Goal: Task Accomplishment & Management: Use online tool/utility

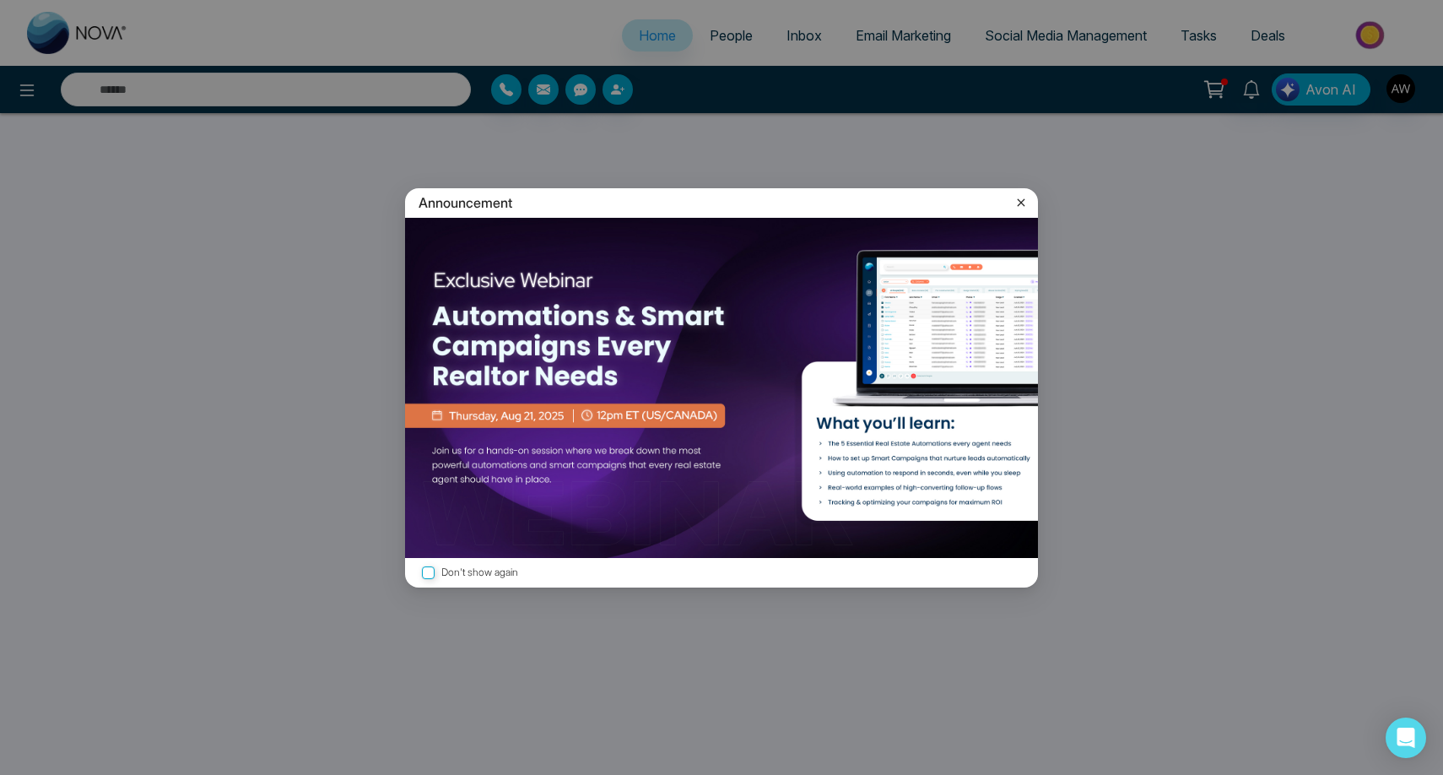
select select "*"
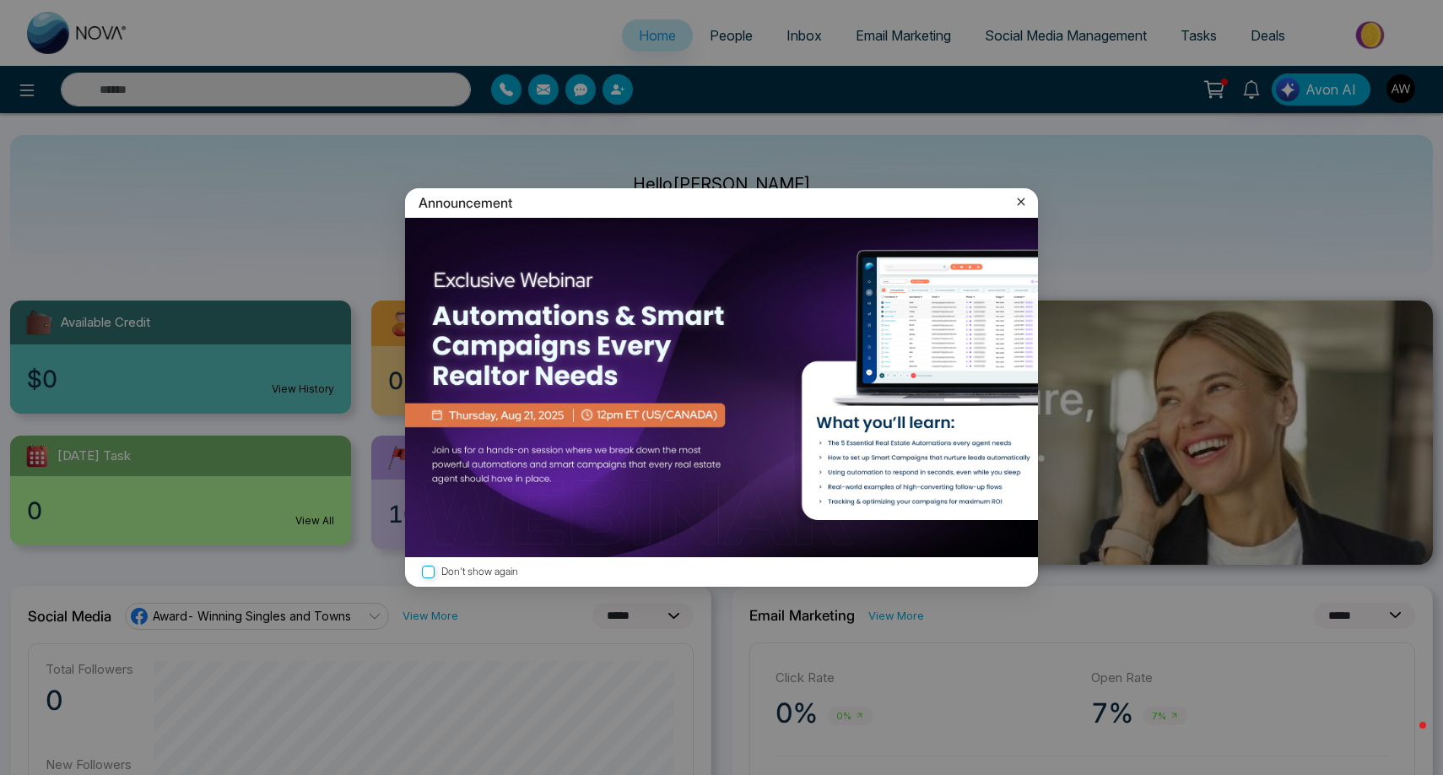
click at [1023, 204] on icon at bounding box center [1022, 202] width 8 height 8
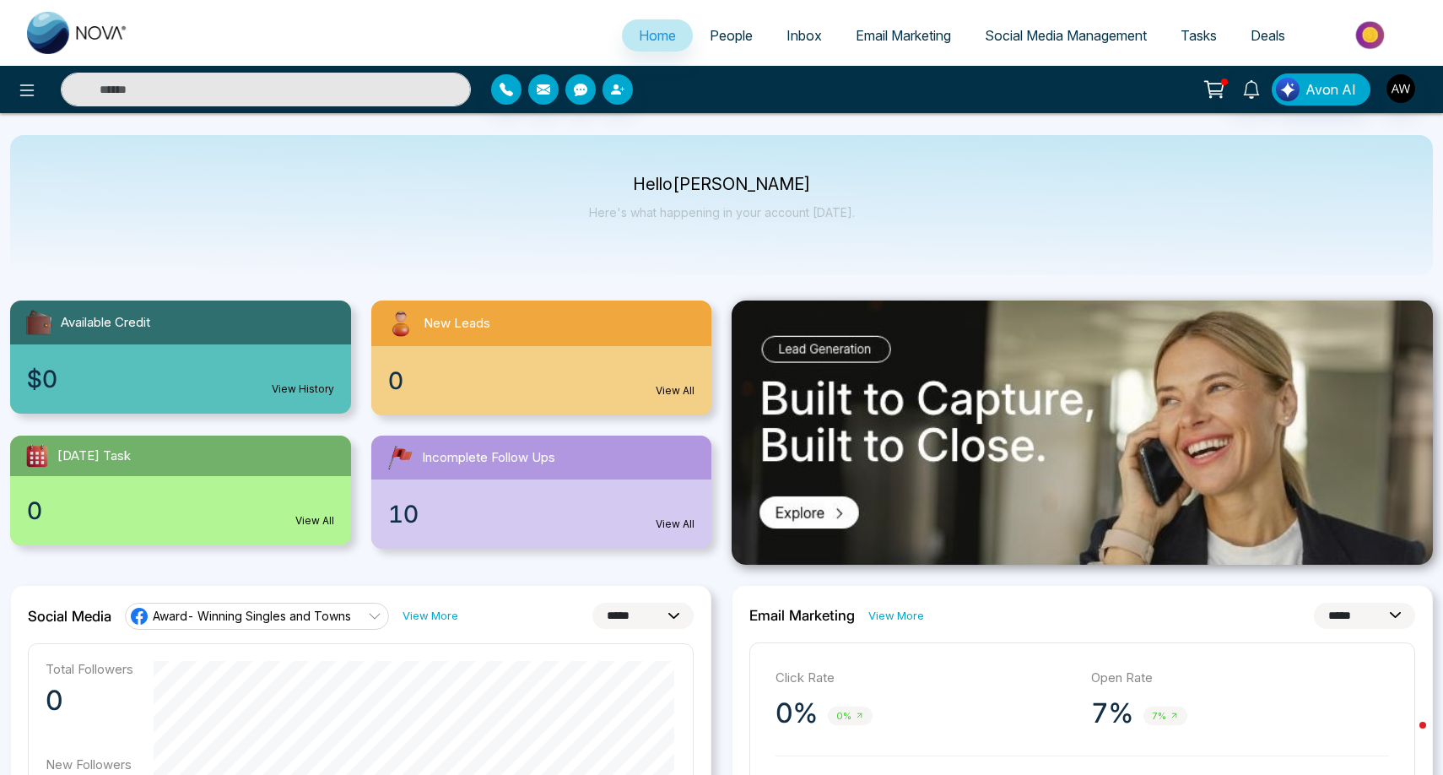
click at [889, 42] on span "Email Marketing" at bounding box center [903, 35] width 95 height 17
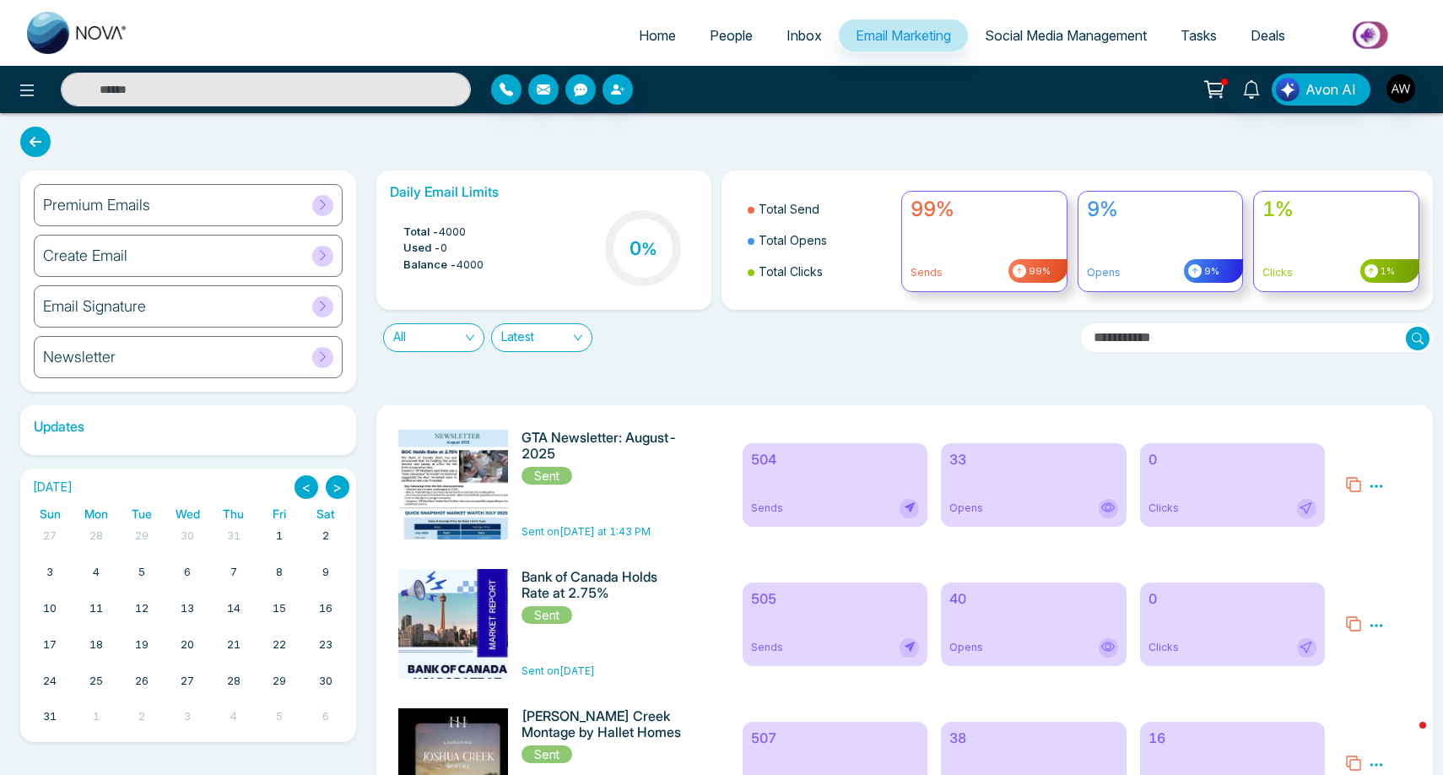
click at [1013, 41] on span "Social Media Management" at bounding box center [1066, 35] width 162 height 17
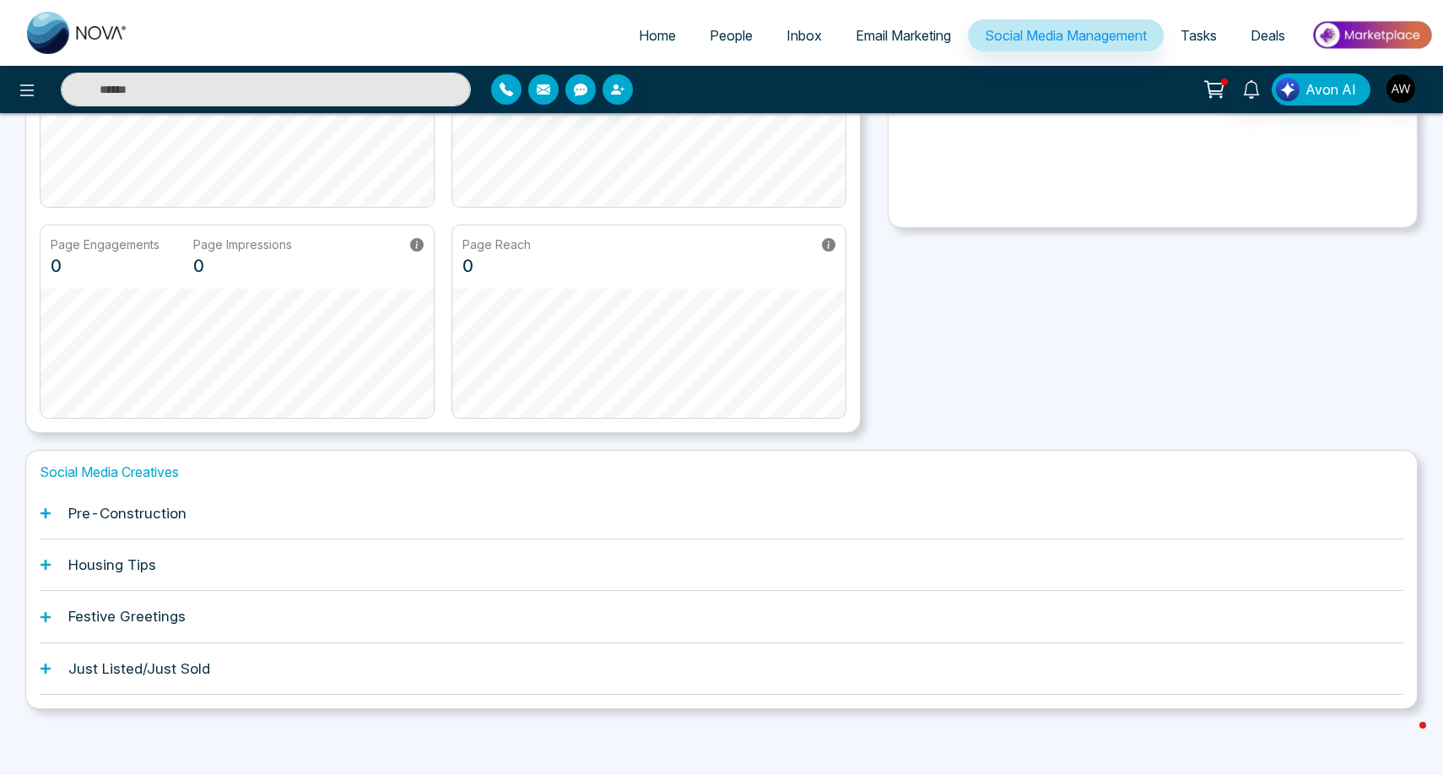
click at [469, 515] on div "Pre-Construction" at bounding box center [722, 513] width 1364 height 51
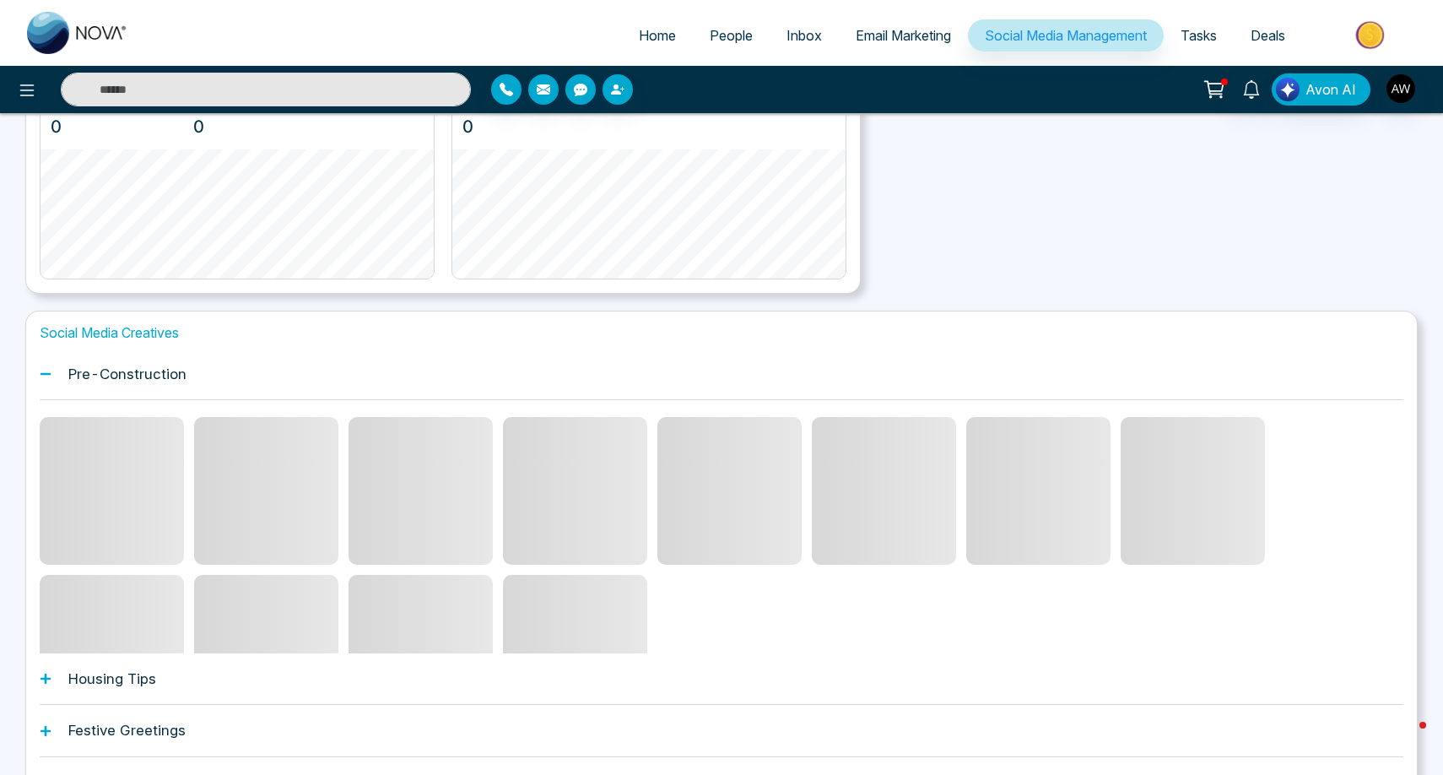
scroll to position [398, 0]
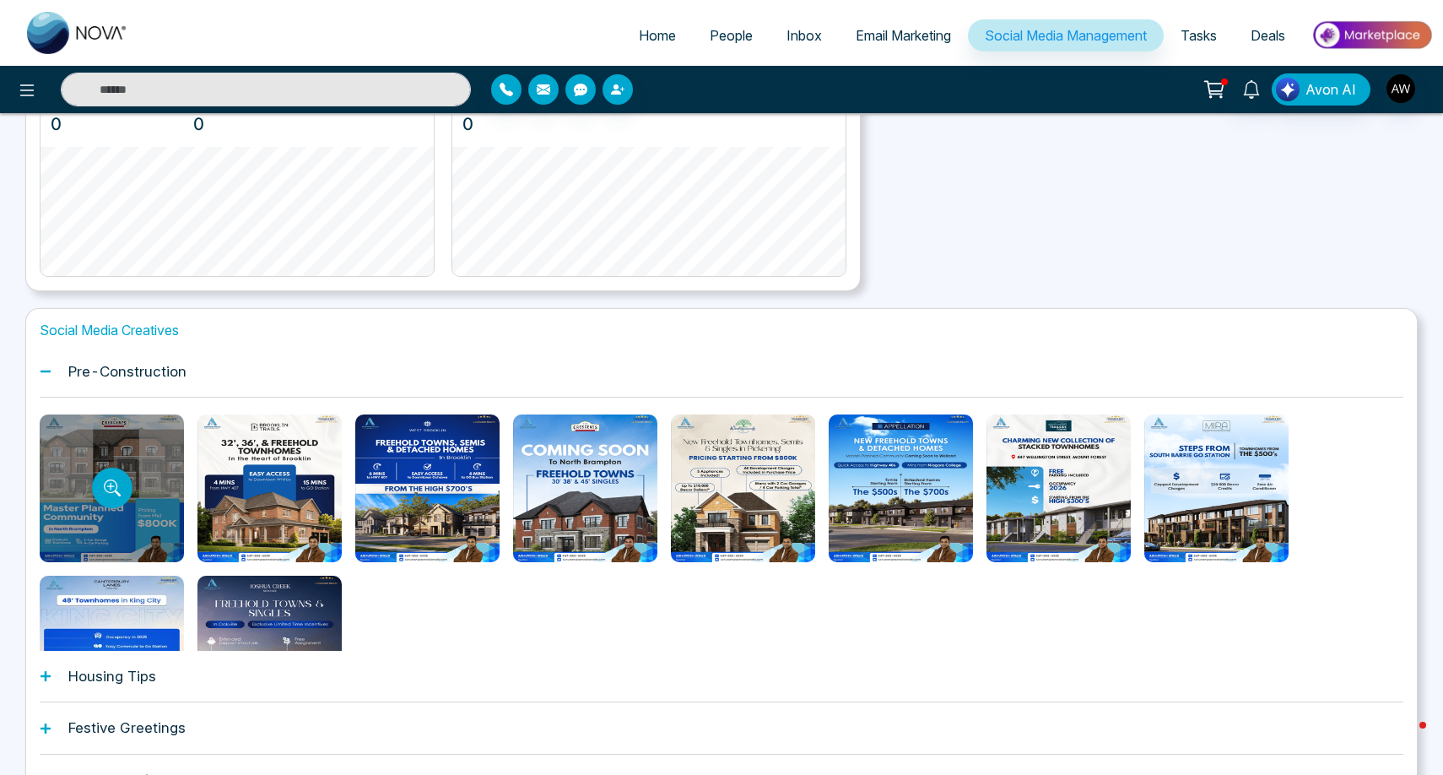
click at [153, 432] on div at bounding box center [112, 488] width 144 height 148
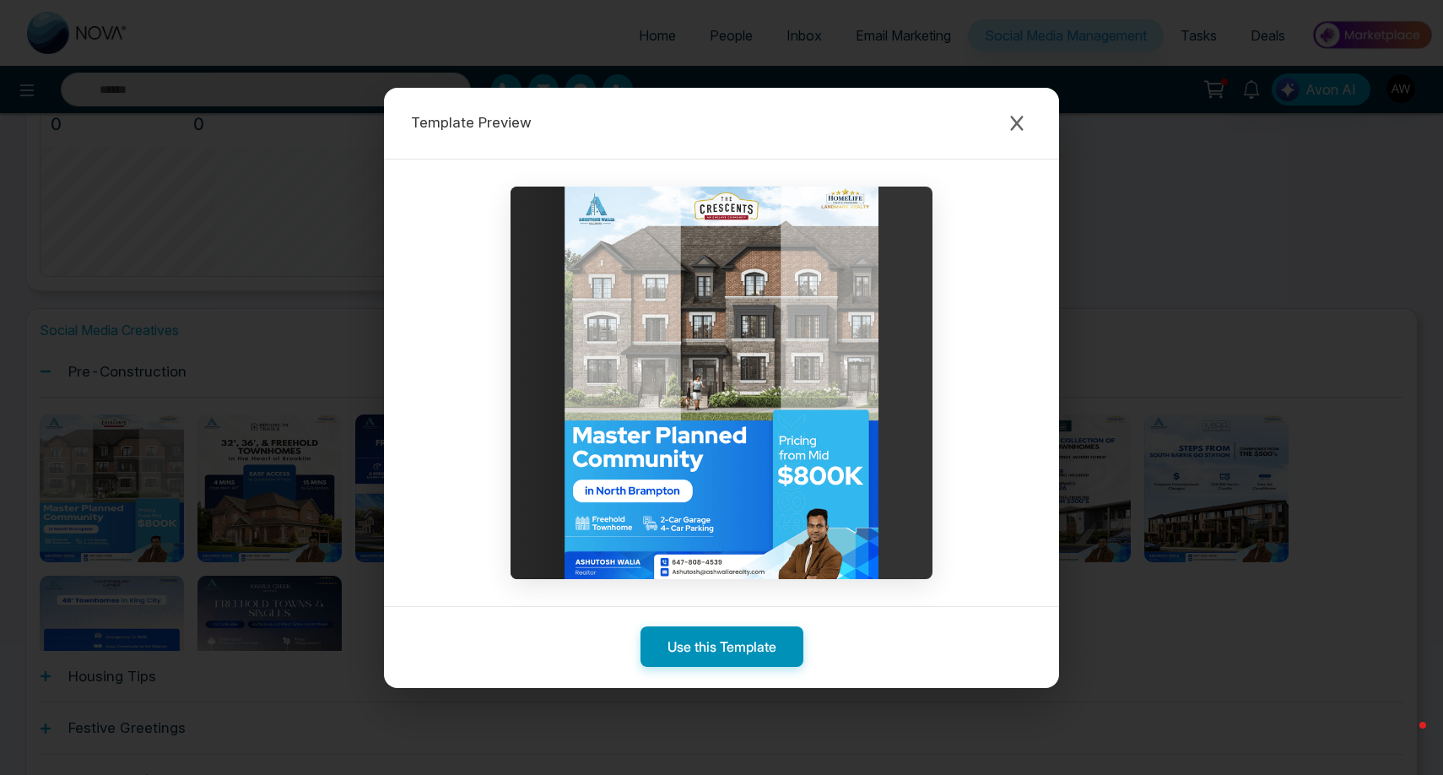
click at [674, 640] on button "Use this Template" at bounding box center [721, 646] width 163 height 41
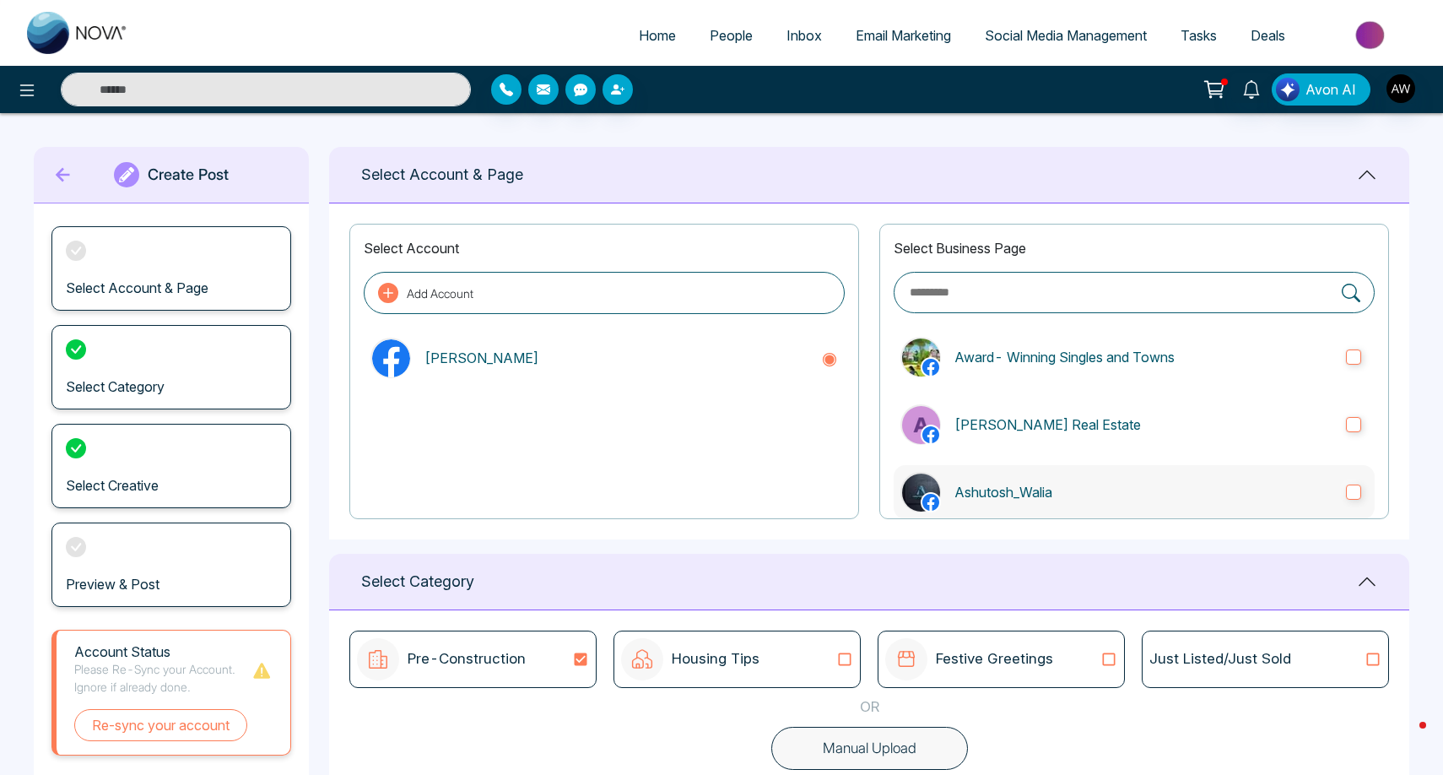
click at [959, 503] on label "Ashutosh_Walia" at bounding box center [1134, 492] width 481 height 54
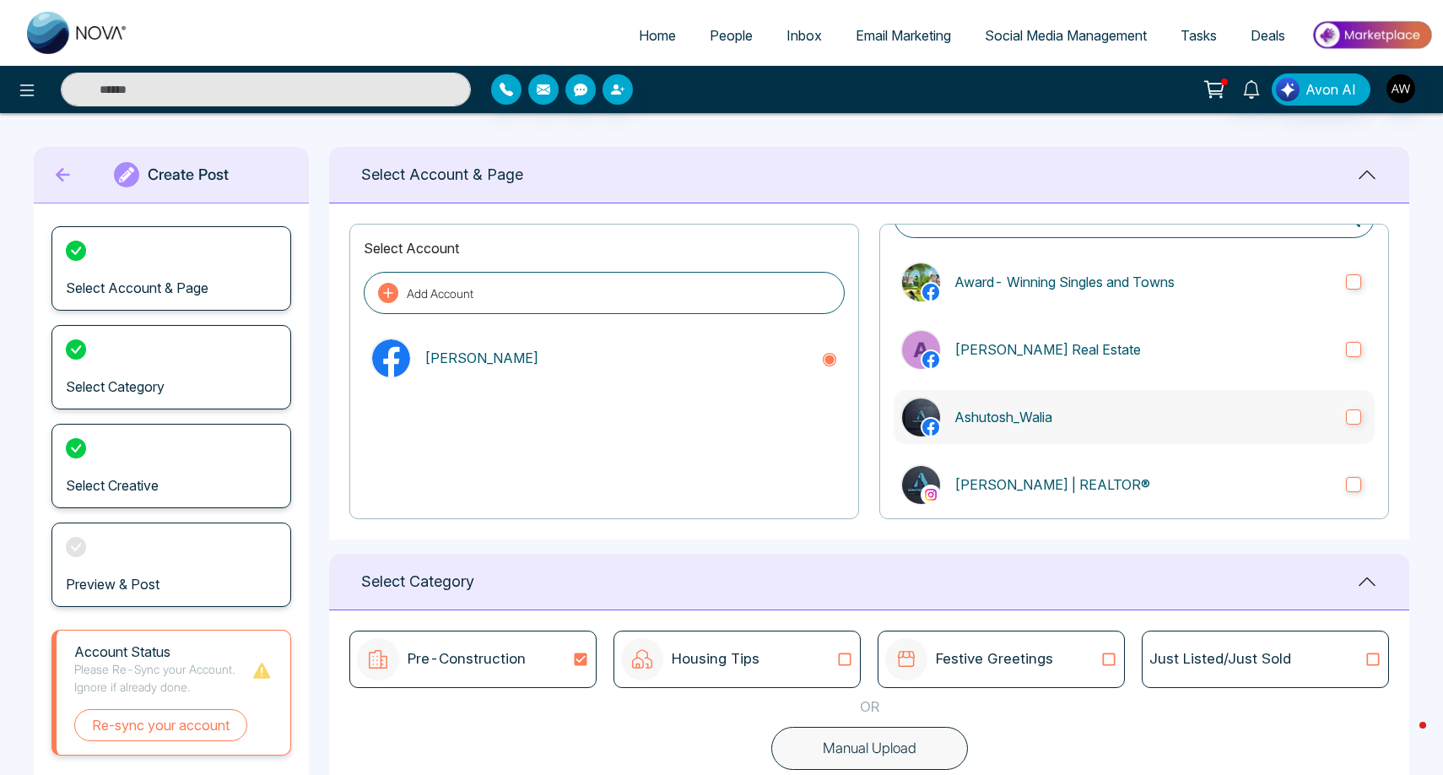
click at [959, 503] on label "[PERSON_NAME] | REALTOR®" at bounding box center [1134, 484] width 481 height 54
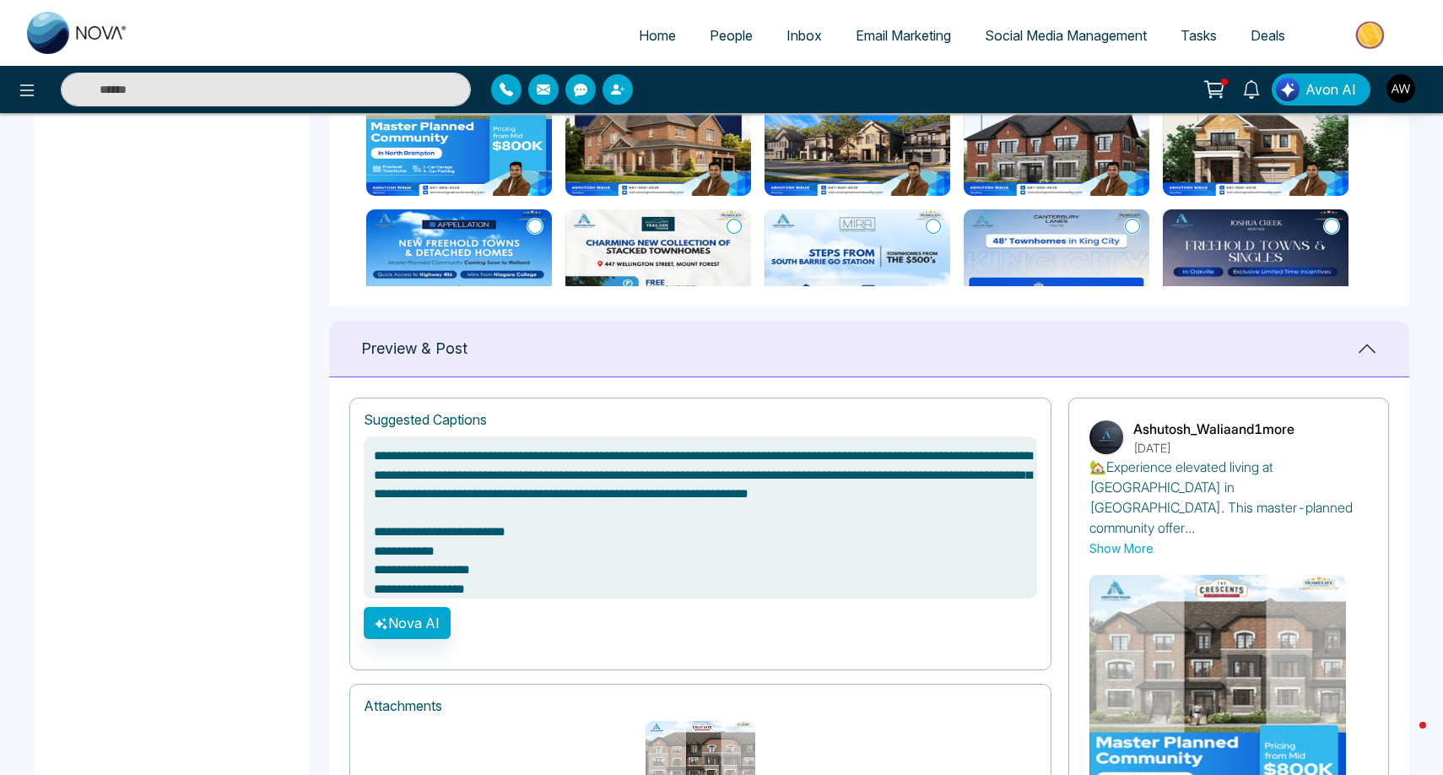
scroll to position [896, 0]
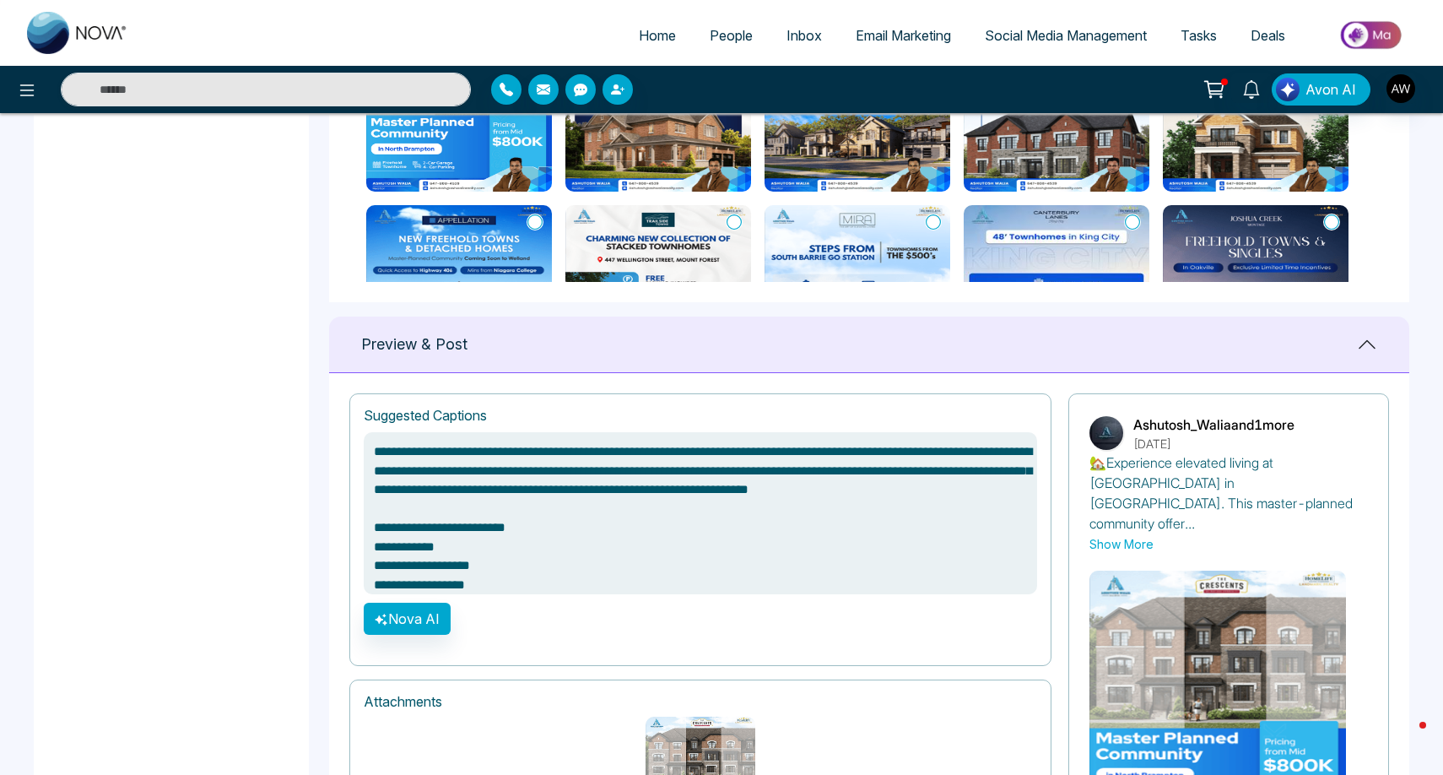
type textarea "**********"
click at [384, 618] on icon "button" at bounding box center [382, 620] width 14 height 14
type textarea "**********"
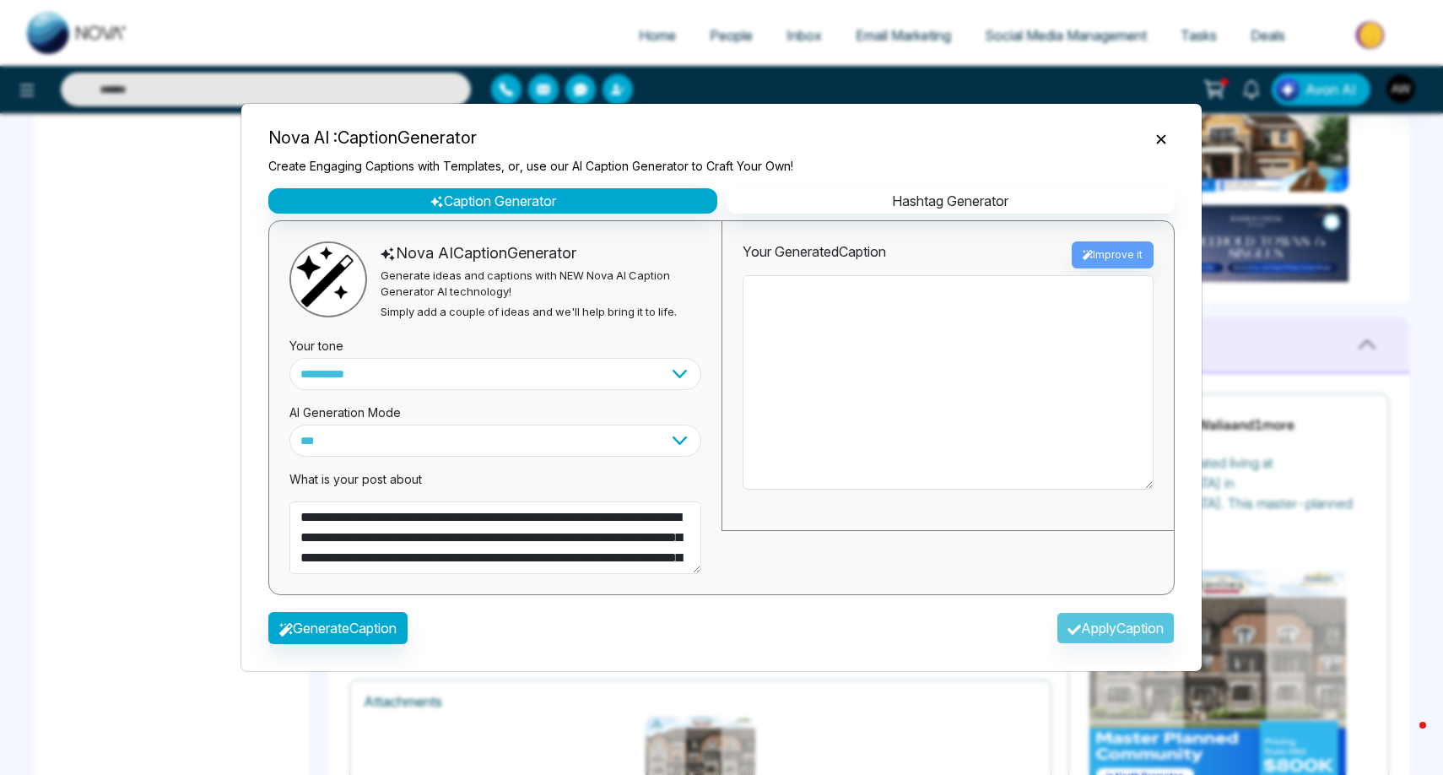
type textarea "**********"
click at [1170, 147] on button "Close" at bounding box center [1161, 138] width 27 height 22
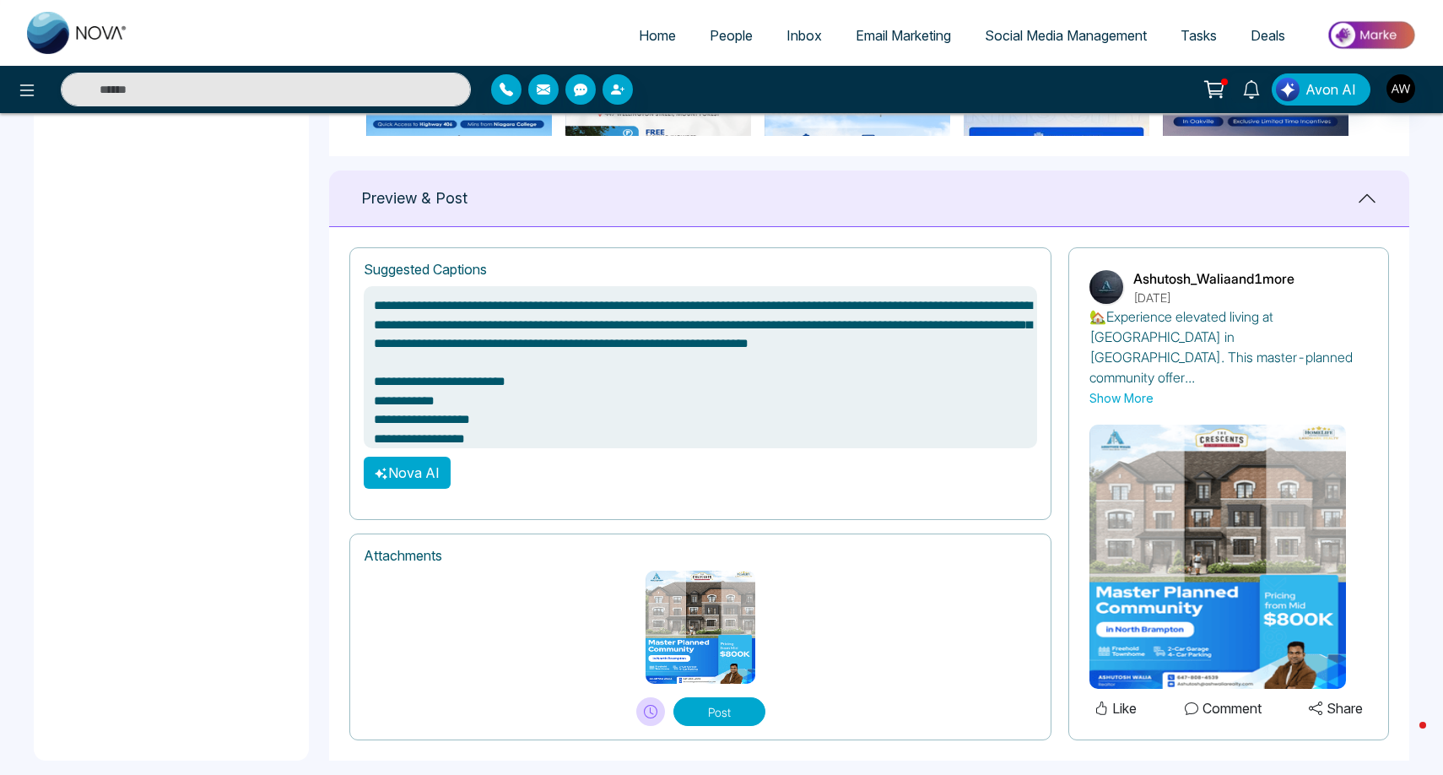
scroll to position [1041, 0]
click at [706, 698] on button "Post" at bounding box center [719, 712] width 92 height 29
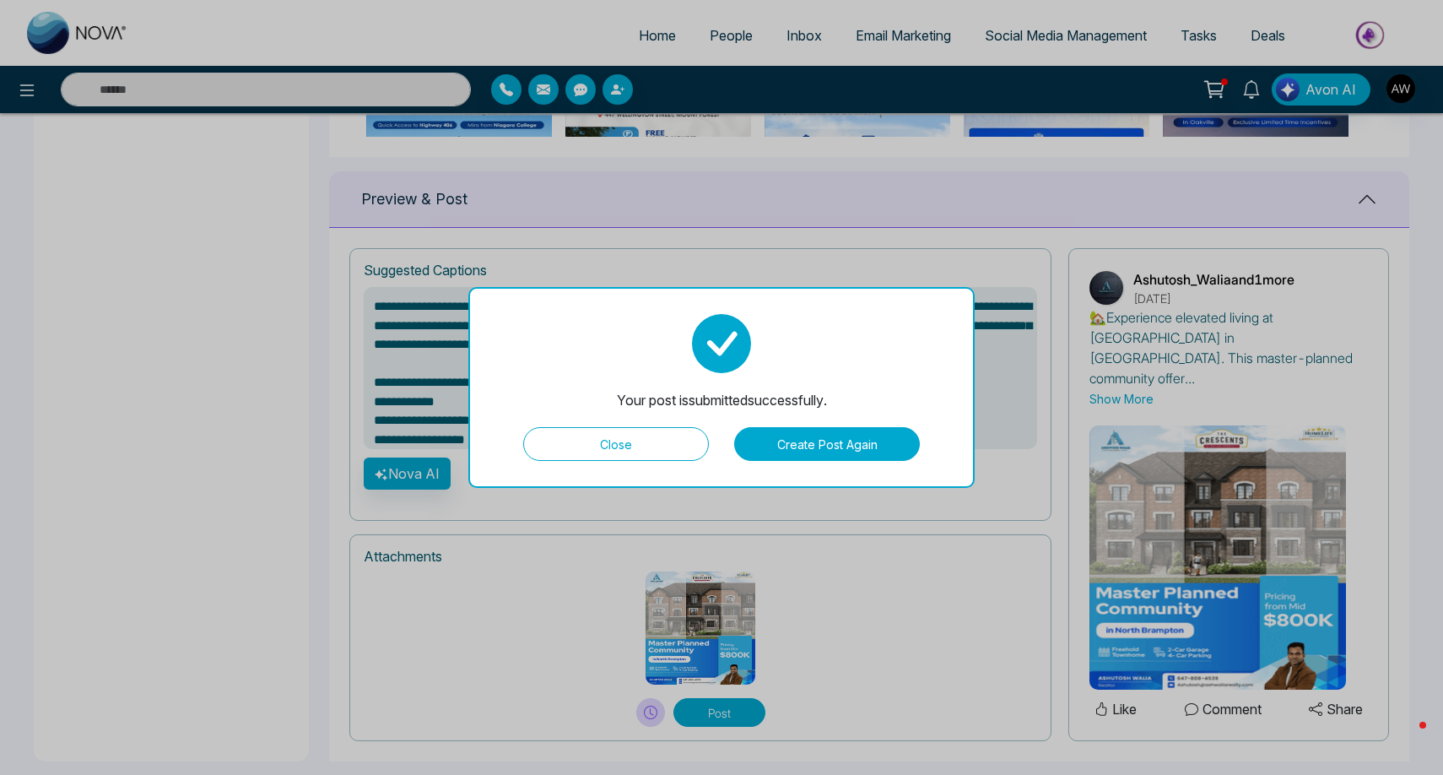
type textarea "**********"
click at [609, 438] on button "Close" at bounding box center [616, 444] width 186 height 34
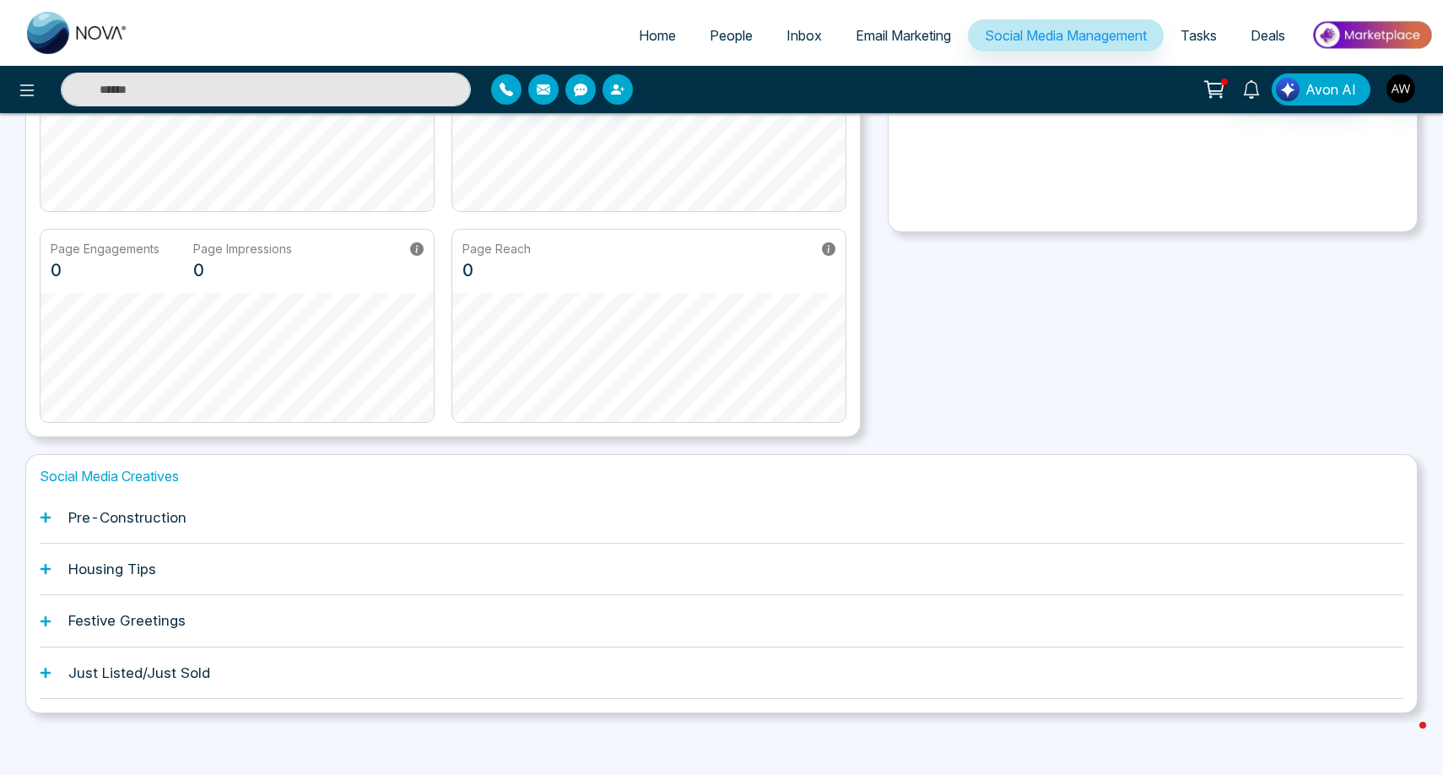
scroll to position [252, 0]
click at [63, 574] on div "Housing Tips" at bounding box center [722, 568] width 1364 height 51
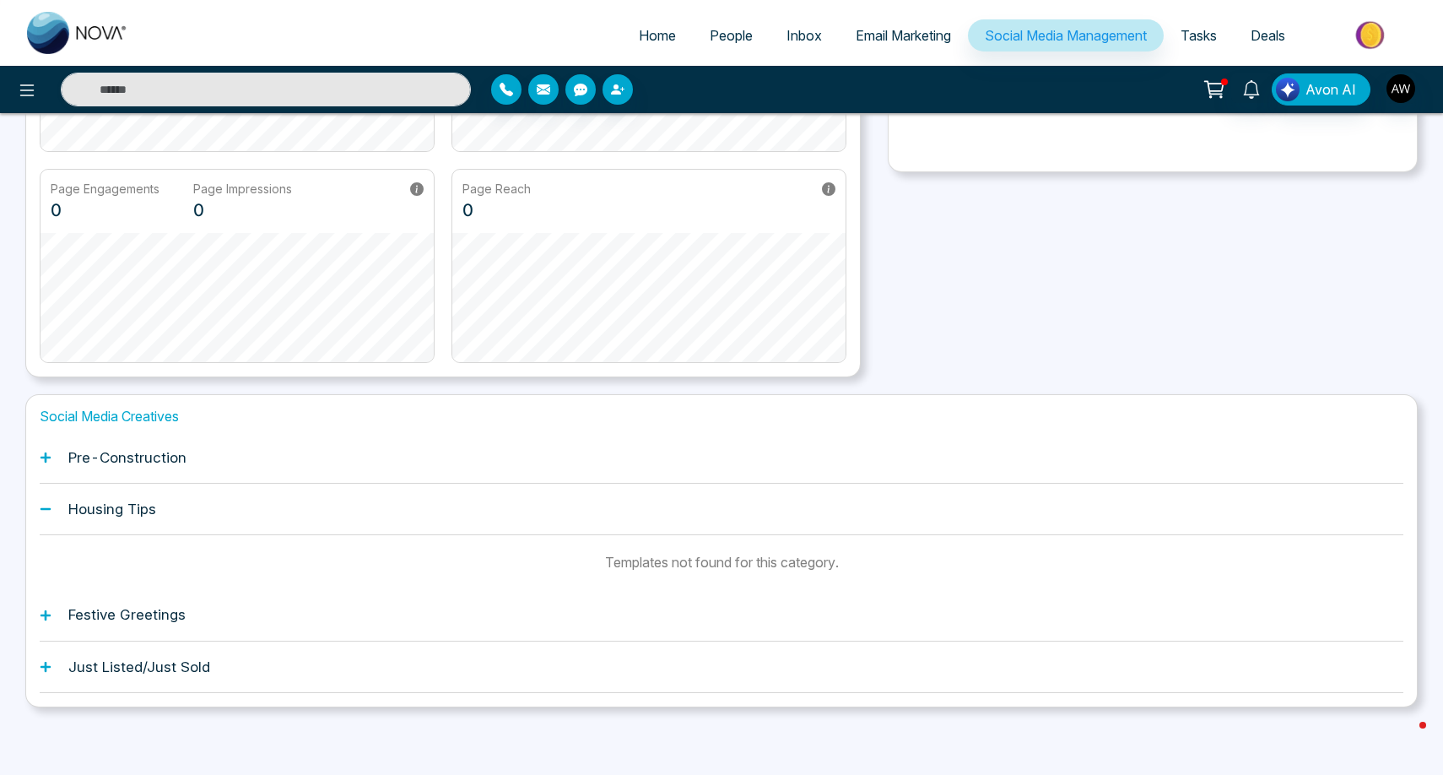
scroll to position [311, 0]
click at [46, 614] on icon at bounding box center [46, 616] width 10 height 10
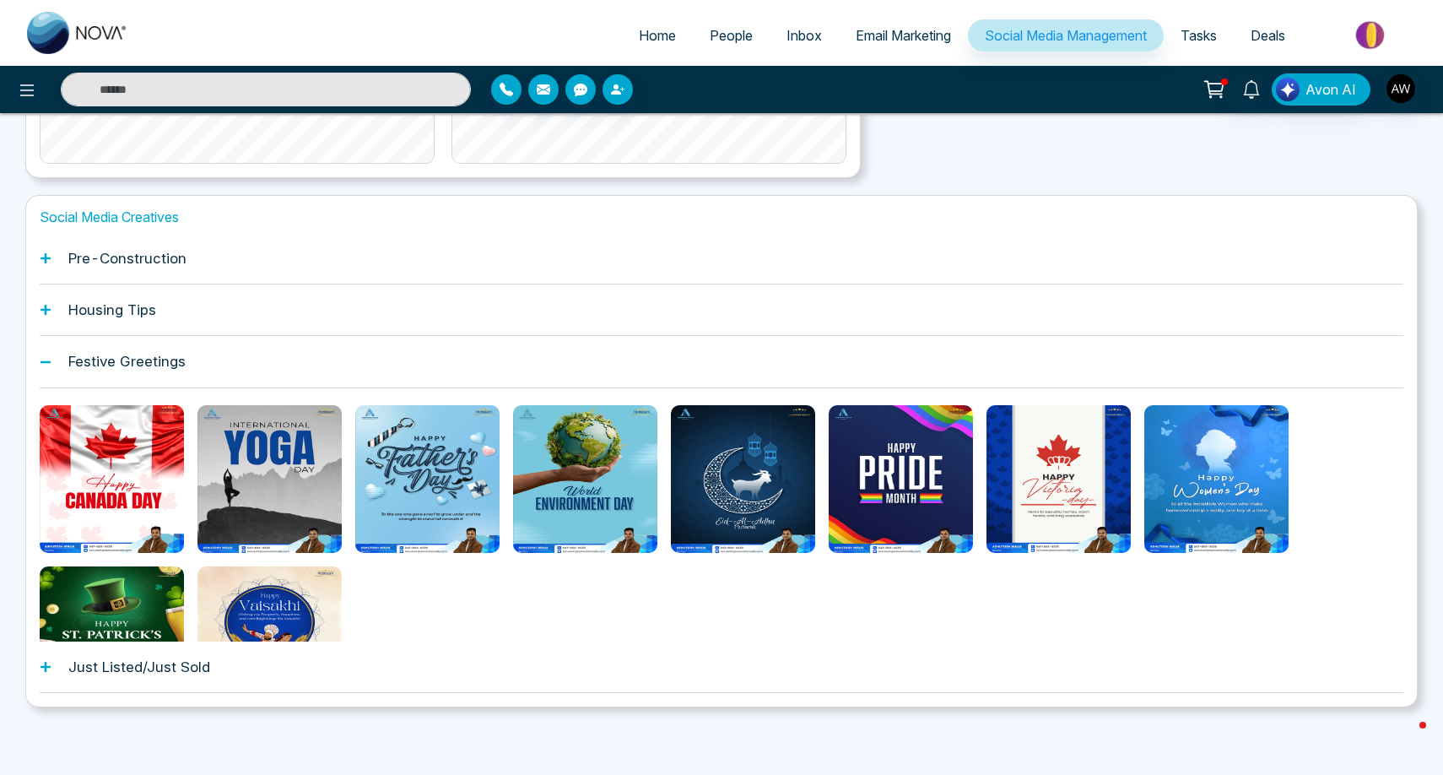
scroll to position [510, 0]
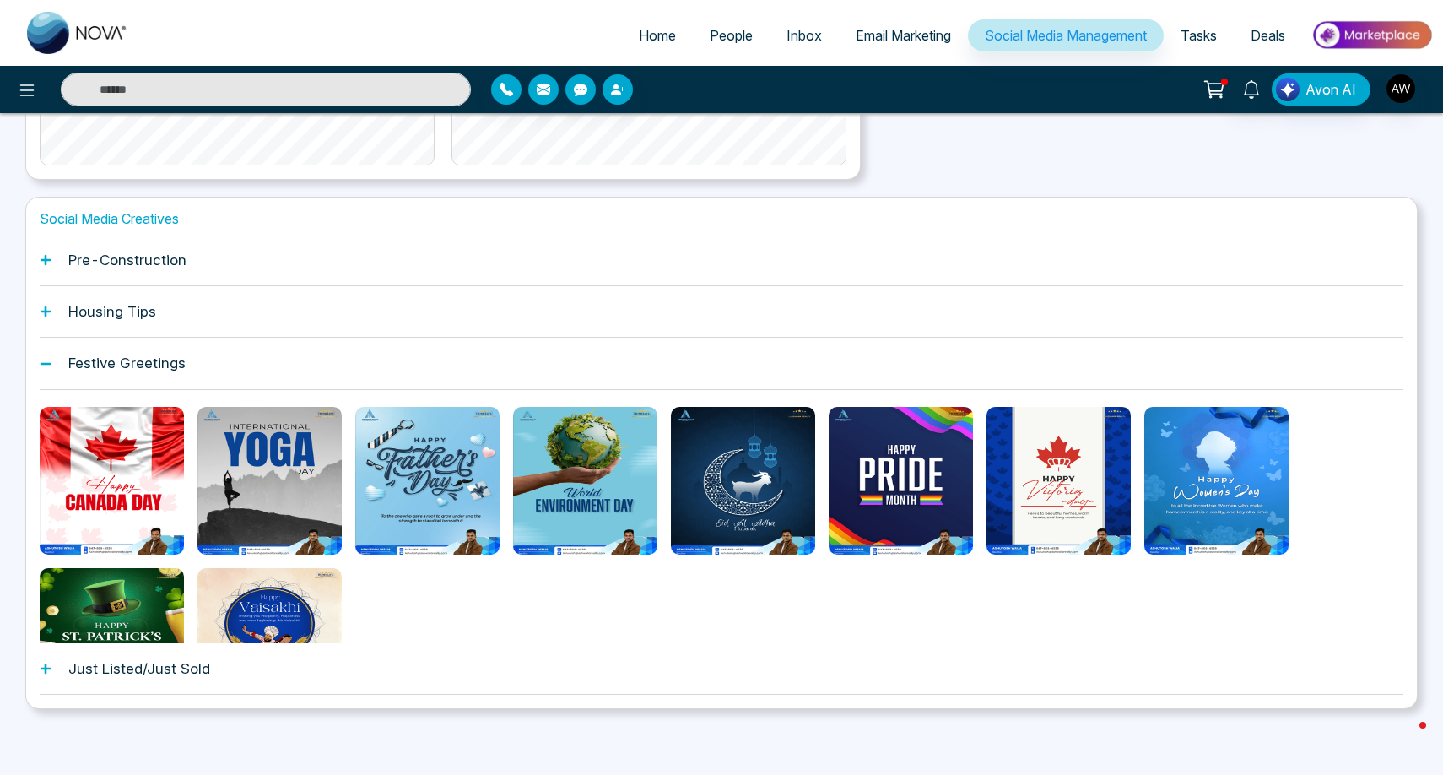
click at [35, 671] on div "Social Media Creatives Pre-Construction Housing Tips Festive Greetings Just Lis…" at bounding box center [721, 453] width 1392 height 512
click at [46, 667] on icon at bounding box center [46, 668] width 10 height 10
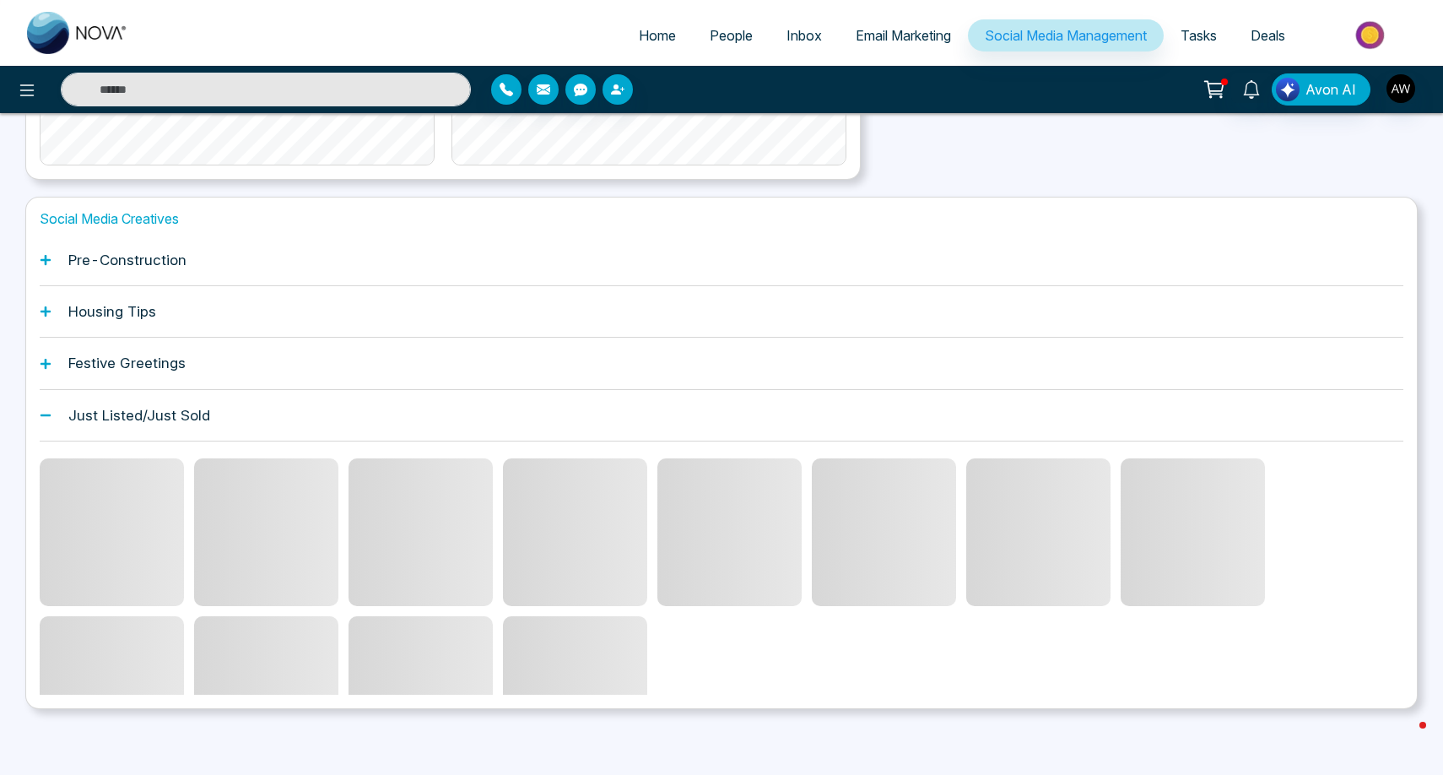
scroll to position [438, 0]
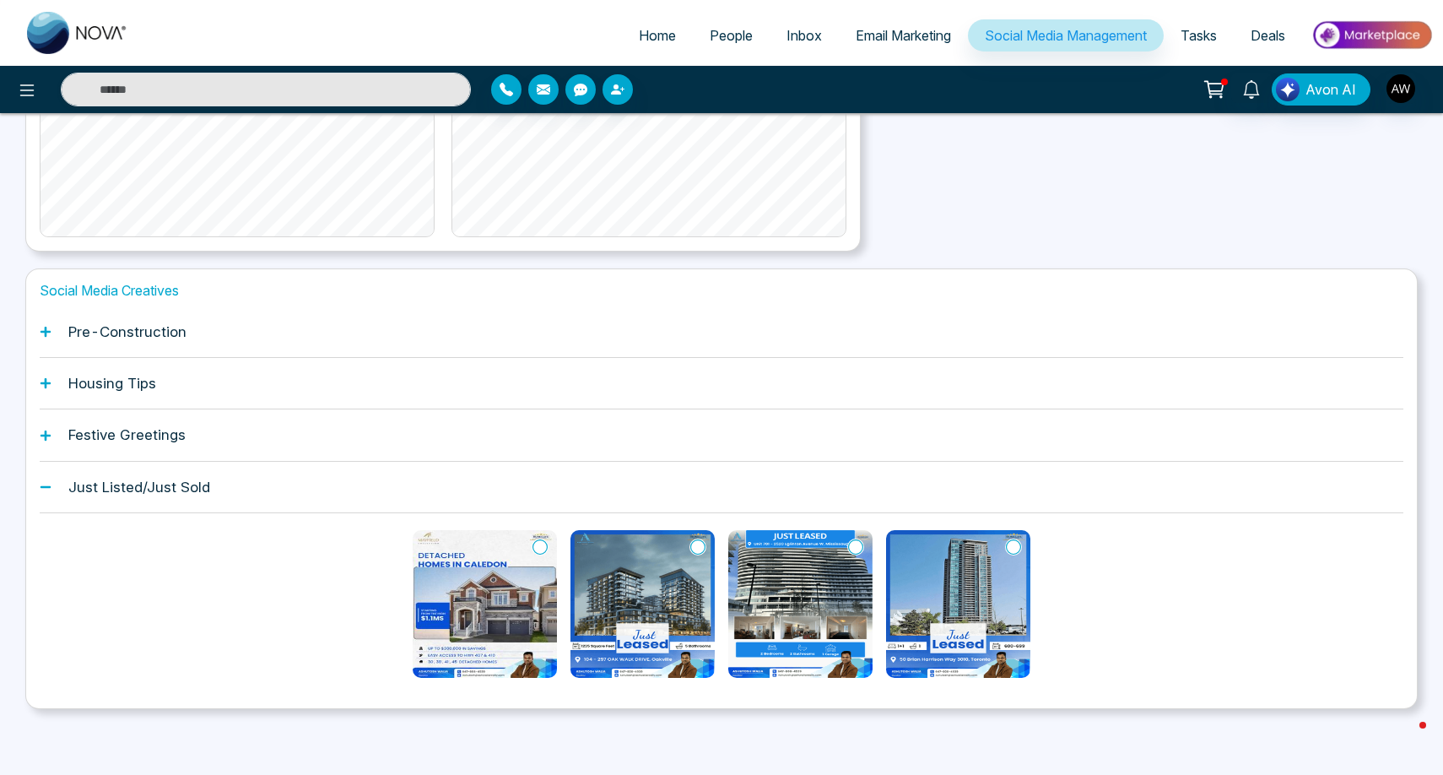
click at [47, 483] on icon at bounding box center [46, 487] width 12 height 12
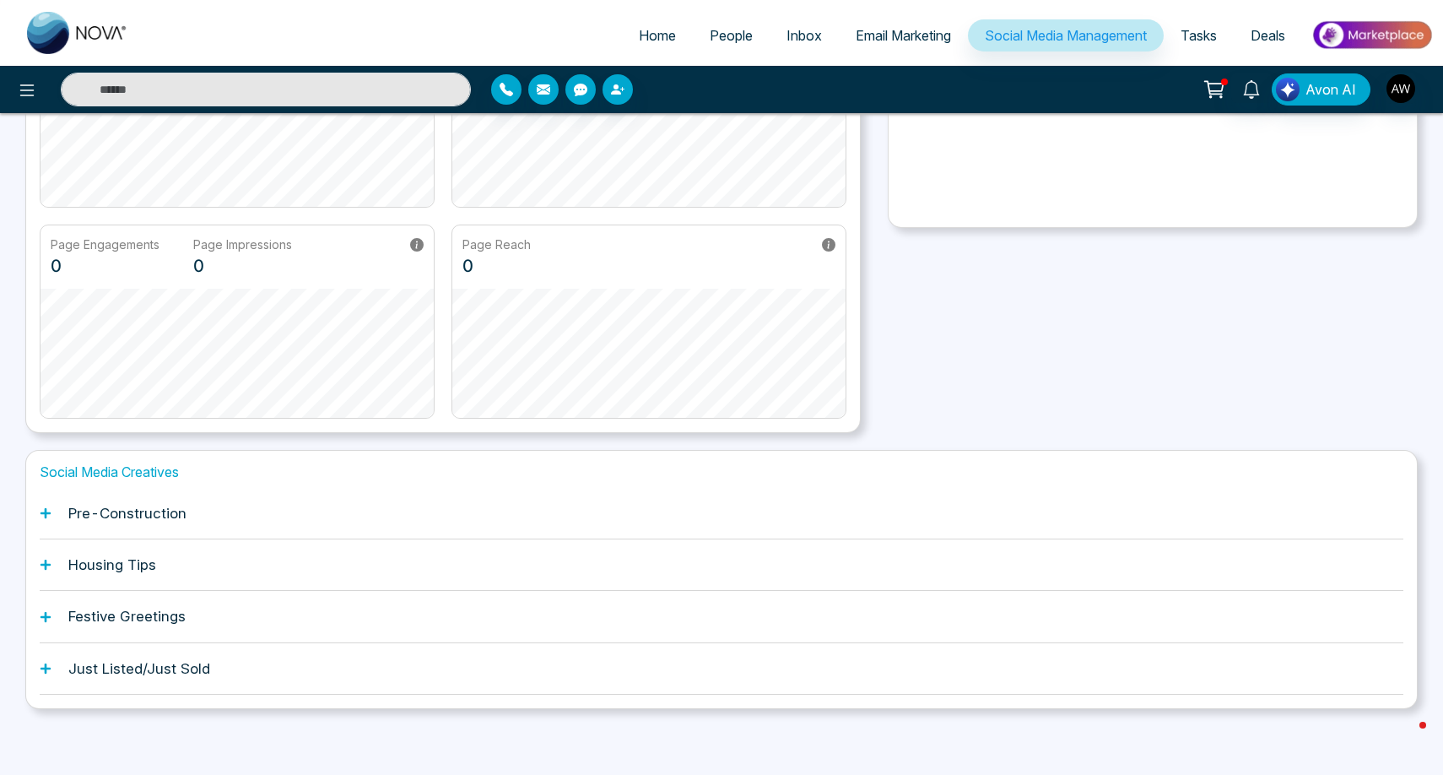
click at [51, 617] on div "Festive Greetings" at bounding box center [722, 616] width 1364 height 51
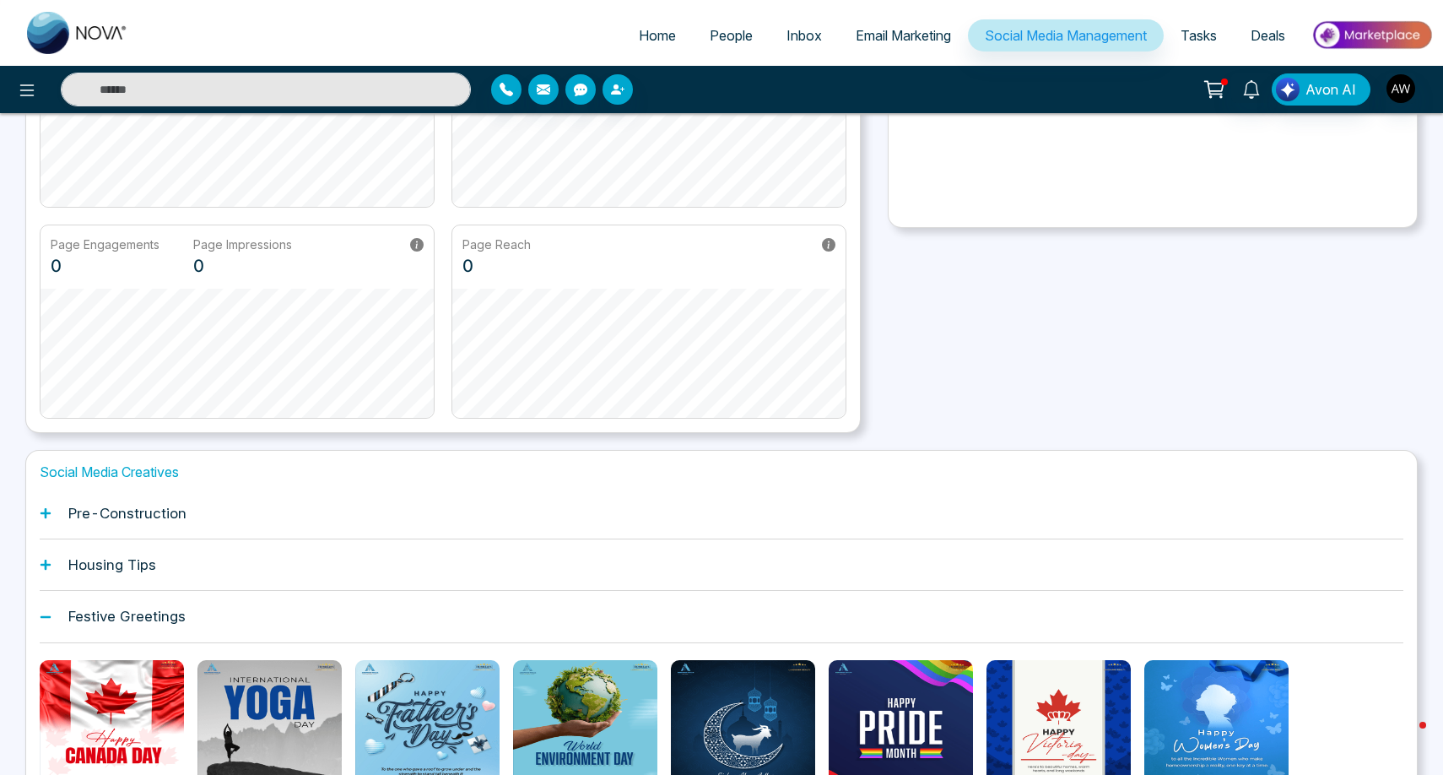
click at [47, 620] on icon at bounding box center [46, 617] width 12 height 12
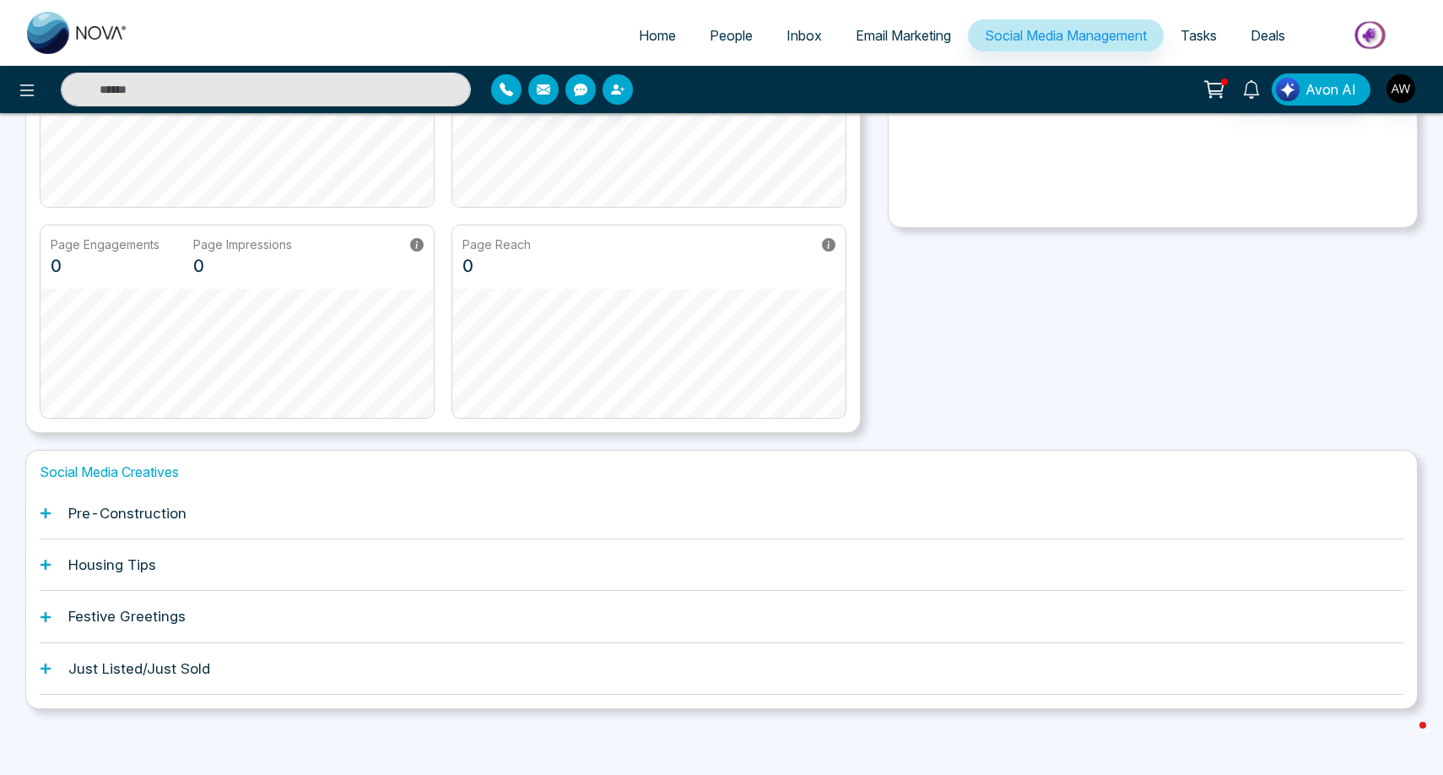
click at [43, 569] on icon at bounding box center [46, 565] width 12 height 12
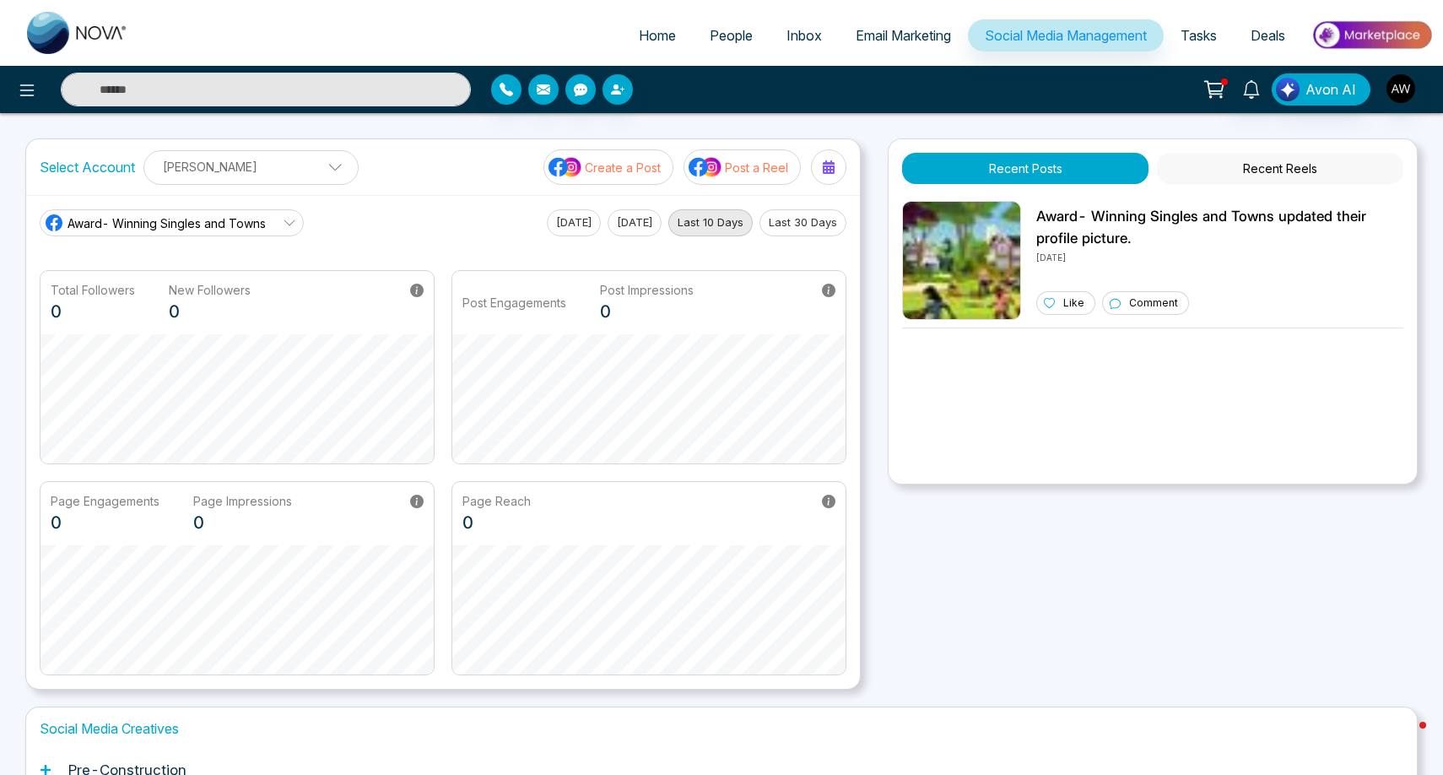
scroll to position [0, 0]
